Goal: Information Seeking & Learning: Learn about a topic

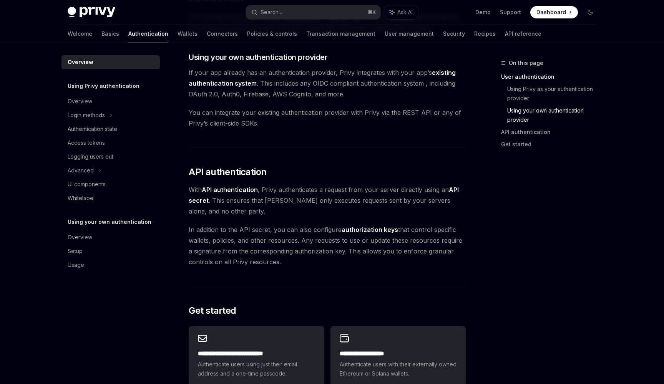
scroll to position [396, 0]
click at [119, 148] on link "Access tokens" at bounding box center [111, 143] width 98 height 14
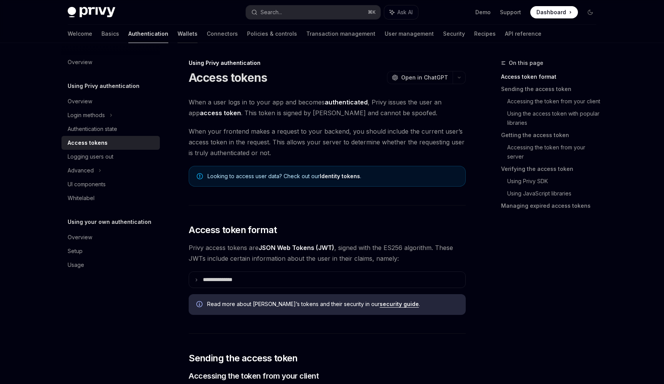
click at [178, 33] on link "Wallets" at bounding box center [188, 34] width 20 height 18
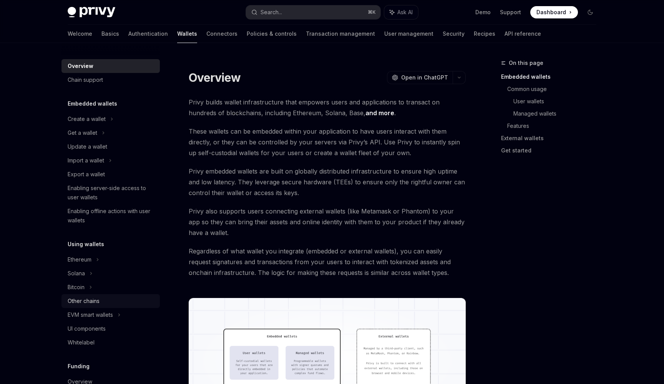
click at [110, 301] on div "Other chains" at bounding box center [112, 301] width 88 height 9
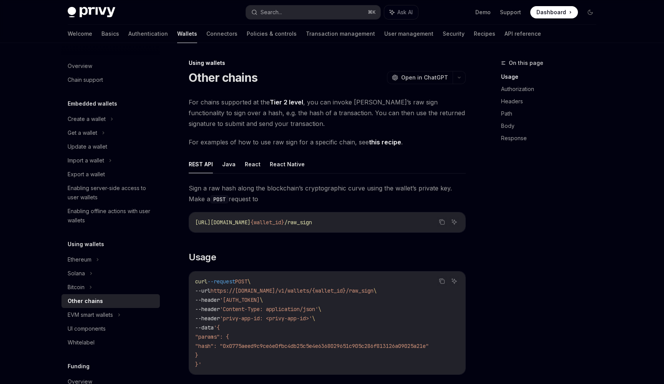
type textarea "*"
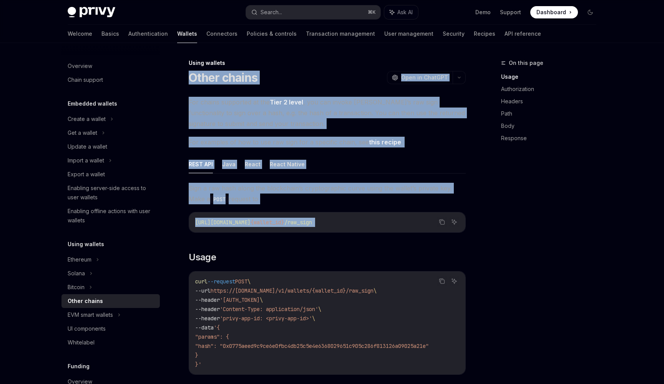
drag, startPoint x: 190, startPoint y: 76, endPoint x: 334, endPoint y: 248, distance: 224.6
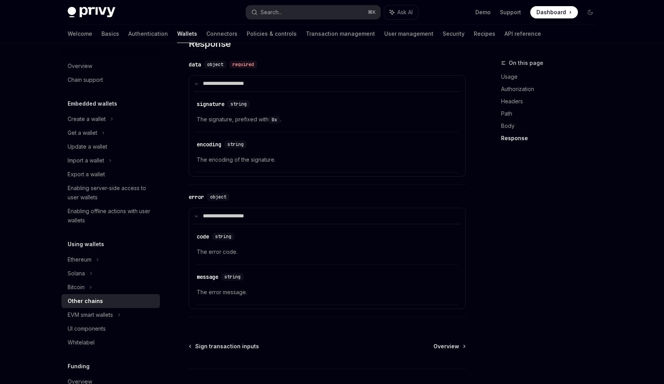
scroll to position [891, 0]
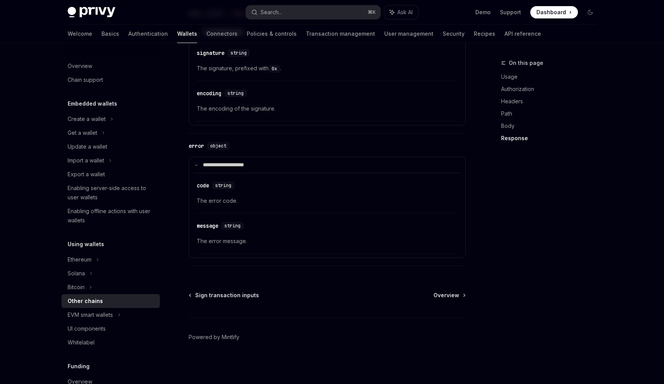
click at [324, 244] on span "The error message." at bounding box center [327, 241] width 261 height 9
click at [321, 264] on div "**********" at bounding box center [327, 202] width 277 height 129
click at [381, 247] on div "​ message string The error message." at bounding box center [327, 236] width 261 height 37
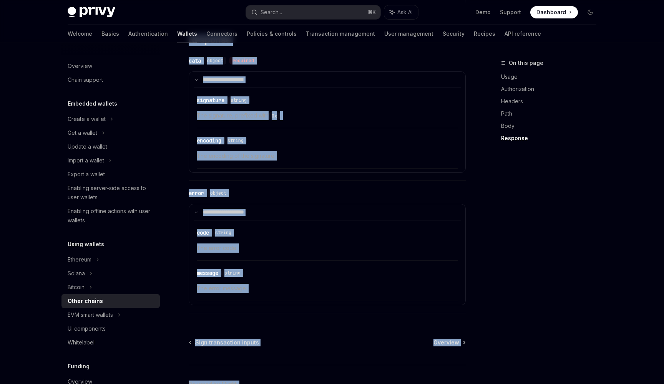
scroll to position [855, 0]
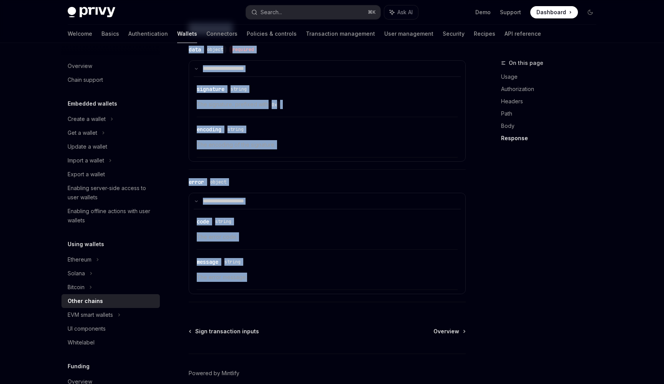
drag, startPoint x: 189, startPoint y: 101, endPoint x: 375, endPoint y: 278, distance: 256.7
copy div "Lor ipsumd sitametco ad eli Sedd 6 eiusm , tem inc utlabo Etdol’m ali enim admi…"
